Goal: Information Seeking & Learning: Learn about a topic

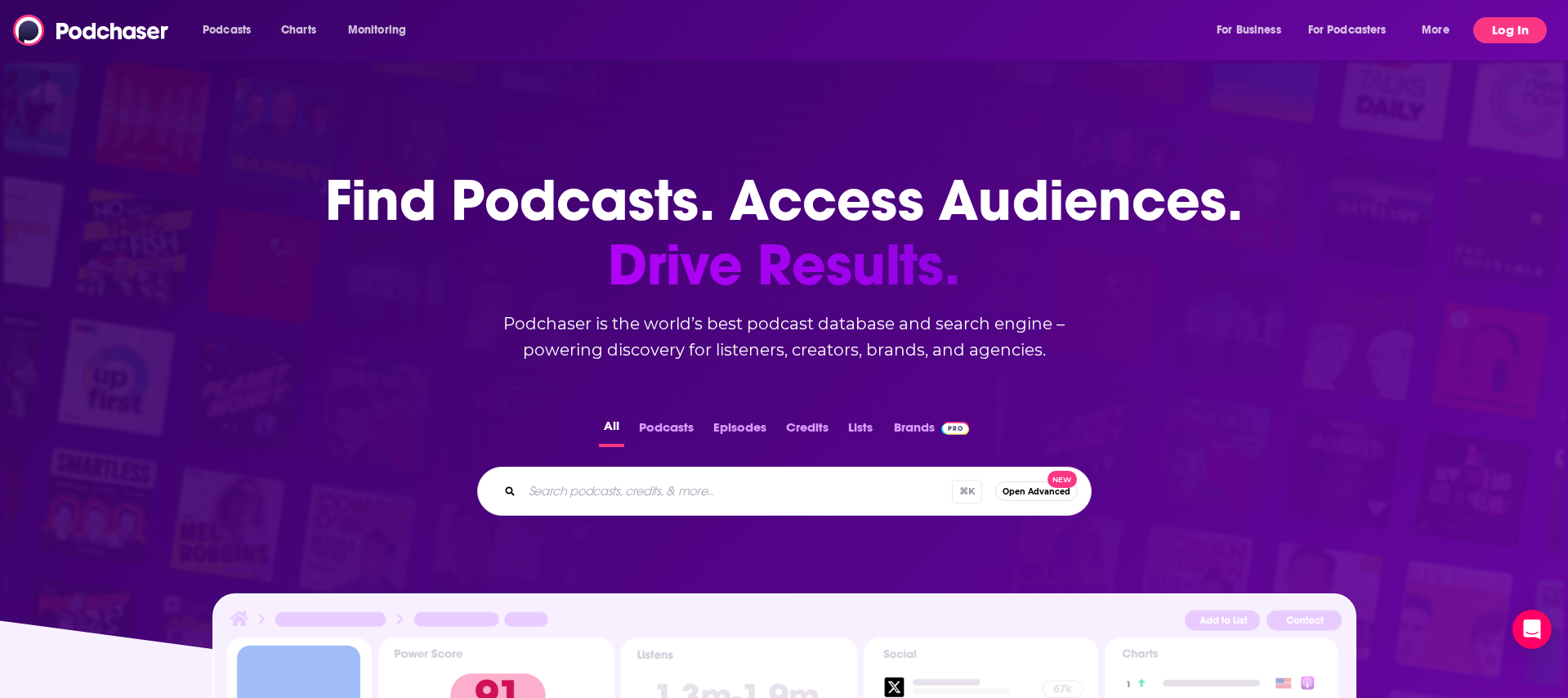
click at [1515, 26] on button "Log In" at bounding box center [1509, 30] width 73 height 26
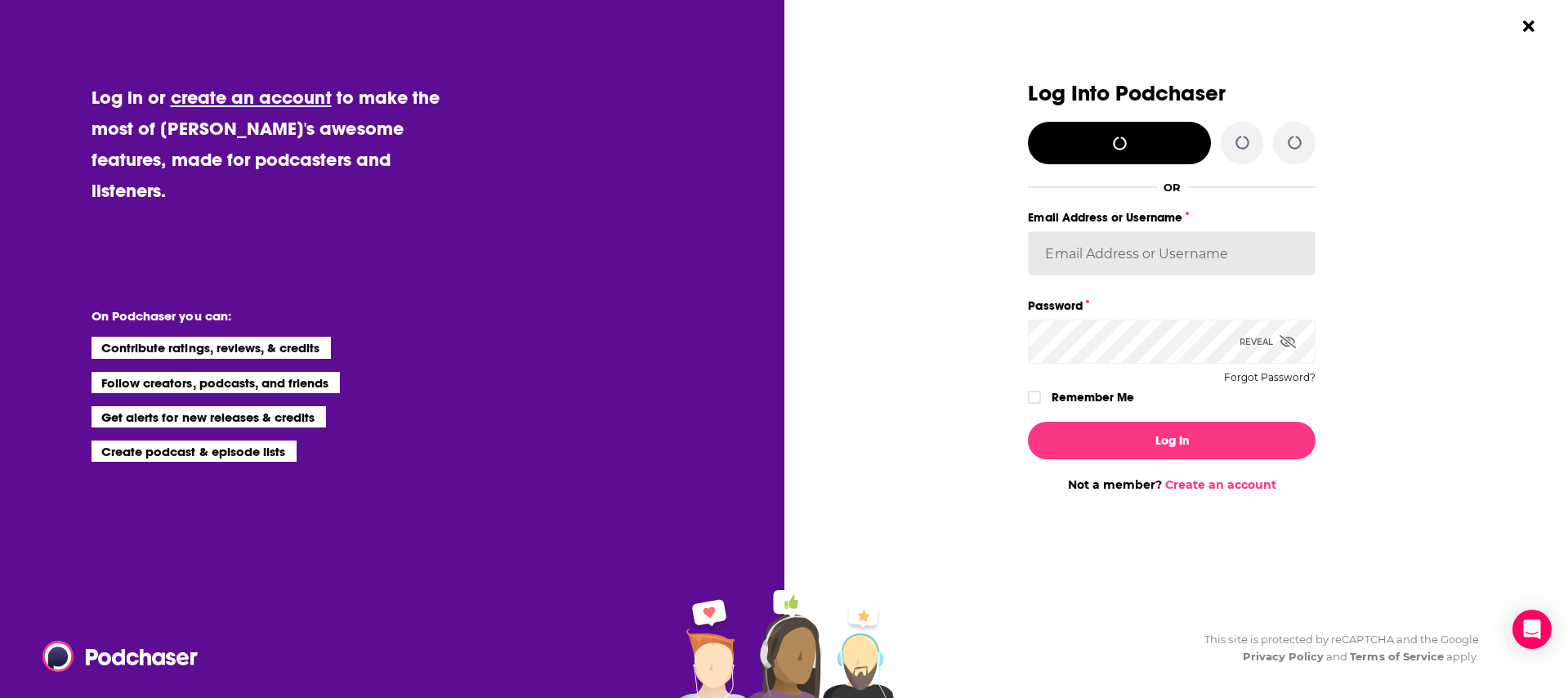
type input "[PERSON_NAME][EMAIL_ADDRESS][PERSON_NAME][DOMAIN_NAME]"
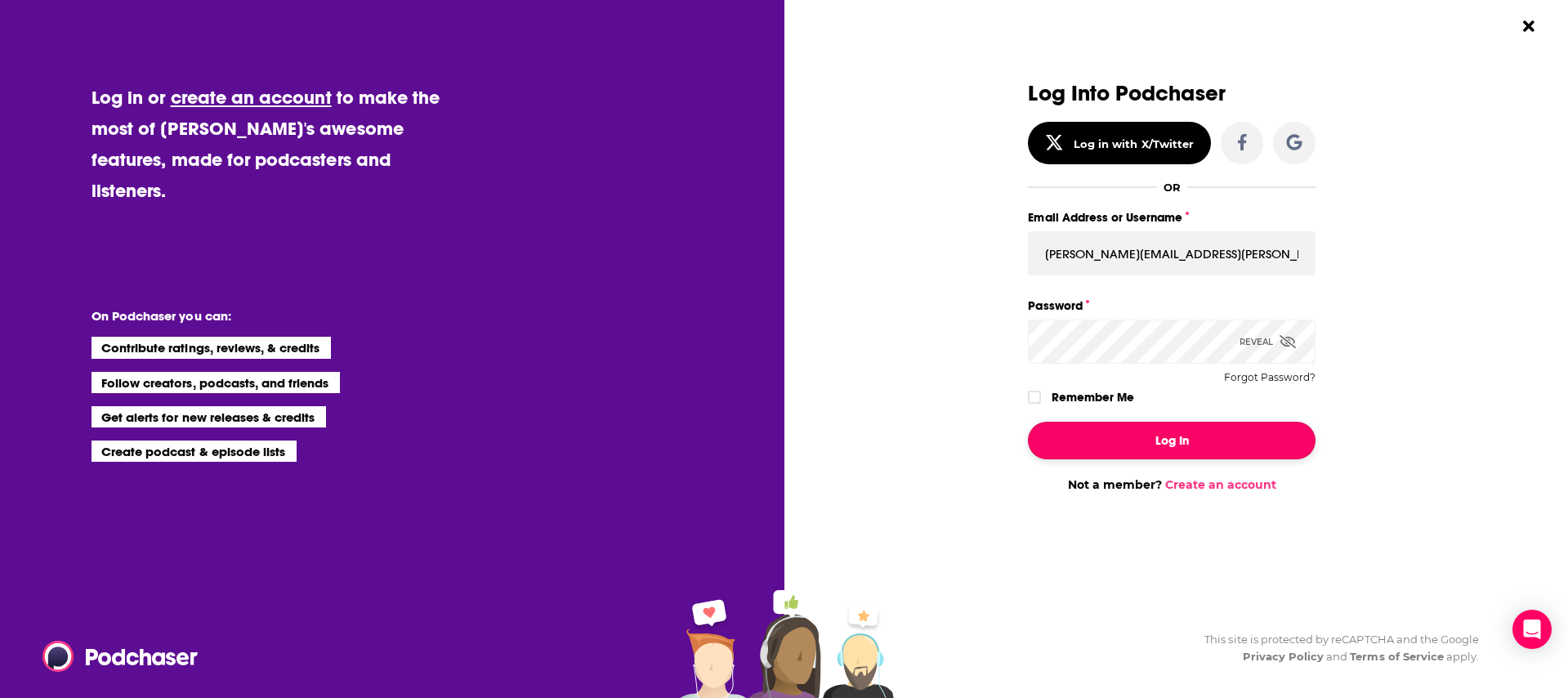
click at [1148, 446] on button "Log In" at bounding box center [1171, 440] width 287 height 37
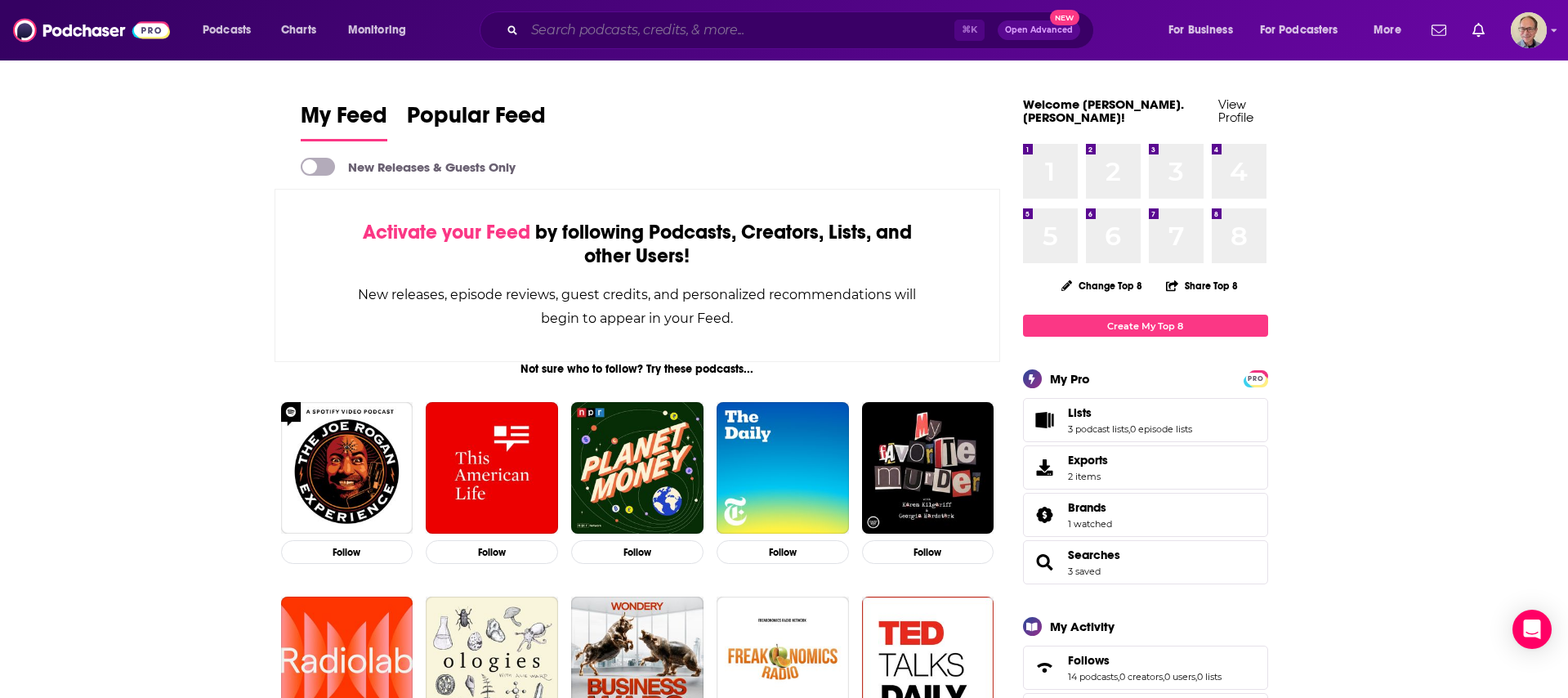
click at [561, 30] on input "Search podcasts, credits, & more..." at bounding box center [740, 30] width 429 height 26
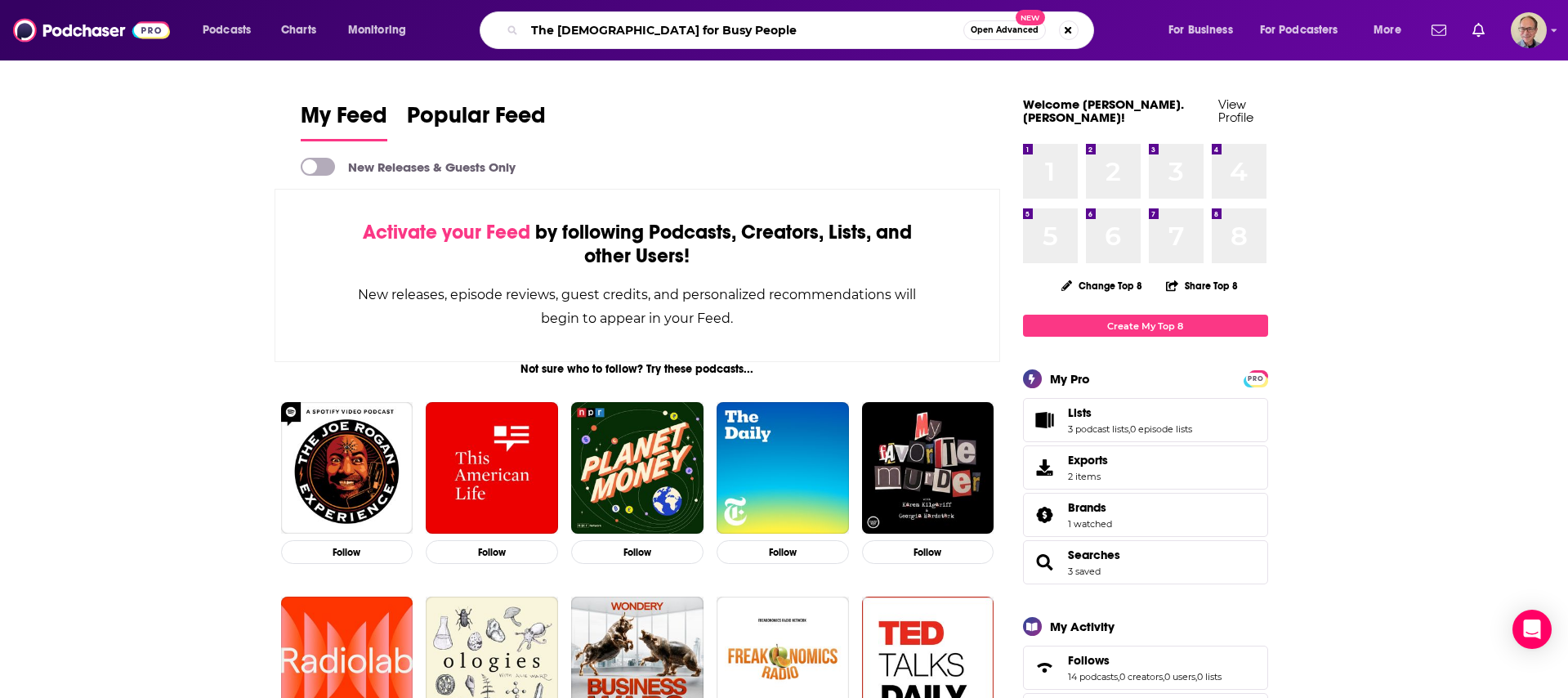
type input "The [DEMOGRAPHIC_DATA] for Busy People"
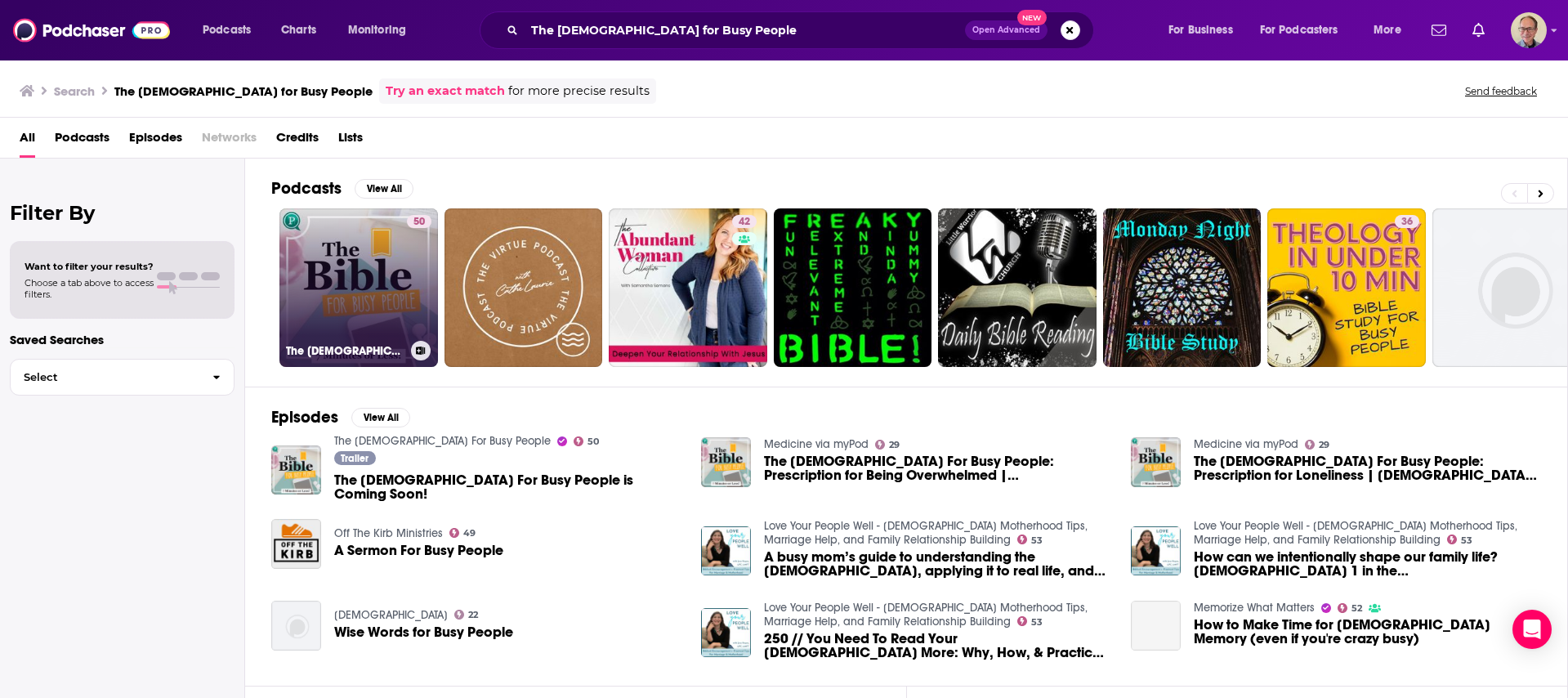
click at [344, 281] on link "50 The [DEMOGRAPHIC_DATA] For Busy People" at bounding box center [359, 287] width 158 height 159
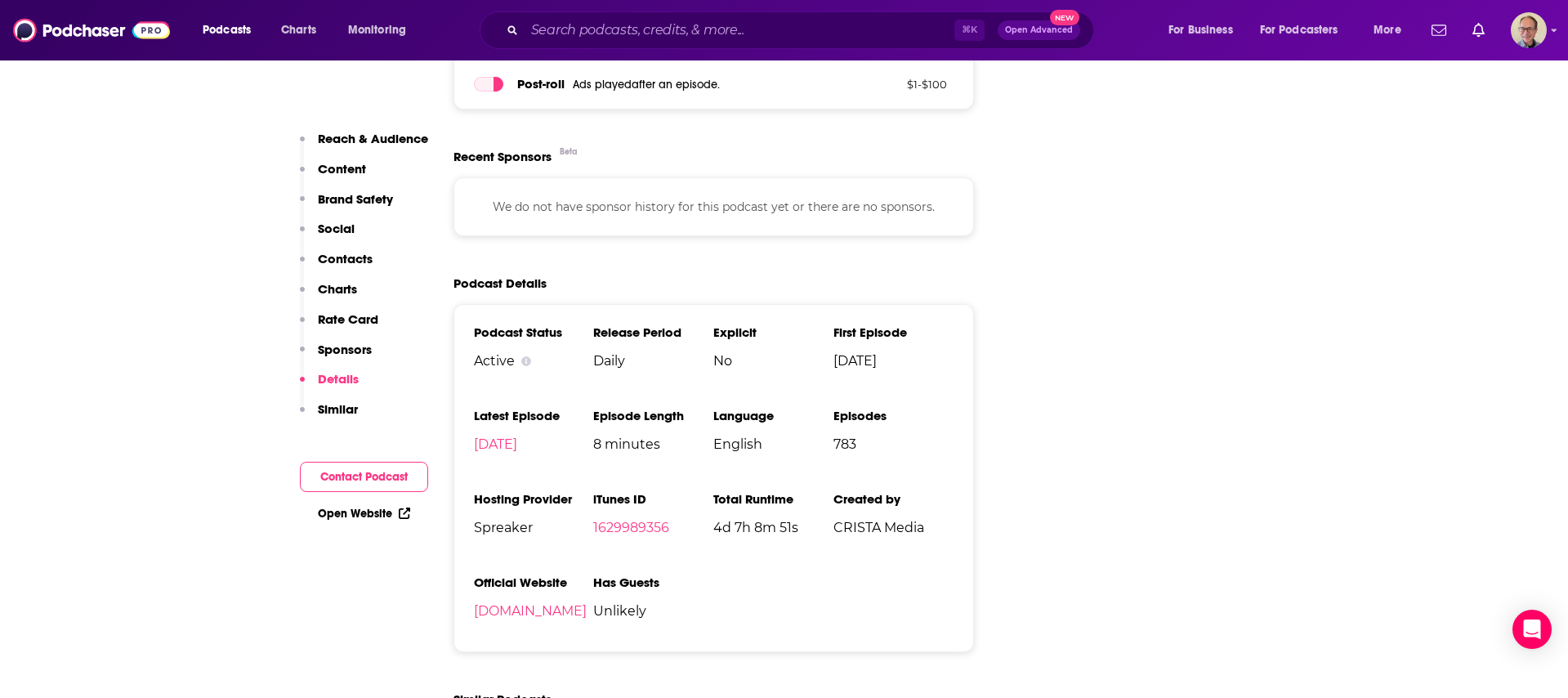
scroll to position [2296, 0]
click at [375, 511] on link "Open Website" at bounding box center [364, 514] width 93 height 14
